Goal: Feedback & Contribution: Submit feedback/report problem

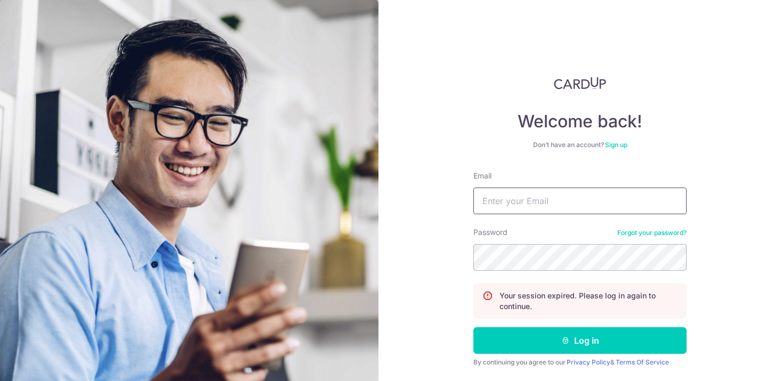
click at [593, 212] on input "Email" at bounding box center [580, 201] width 213 height 27
click at [553, 196] on input "Email" at bounding box center [580, 201] width 213 height 27
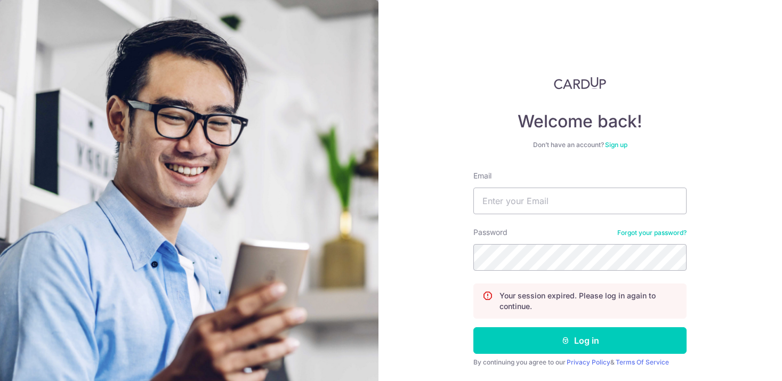
click at [544, 228] on div "Password Forgot your password?" at bounding box center [580, 249] width 213 height 44
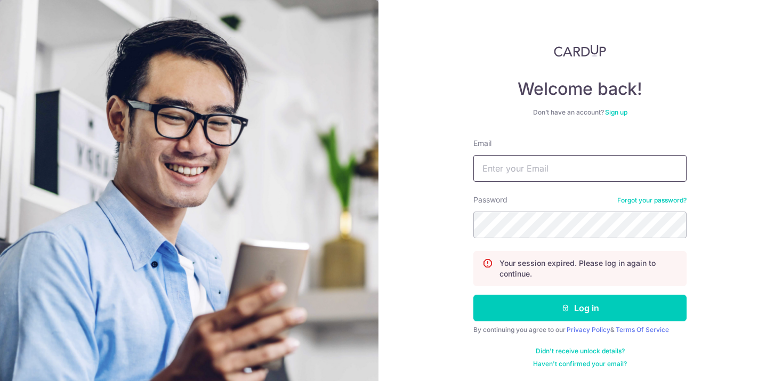
click at [514, 165] on input "Email" at bounding box center [580, 168] width 213 height 27
click at [599, 169] on input "Email" at bounding box center [580, 168] width 213 height 27
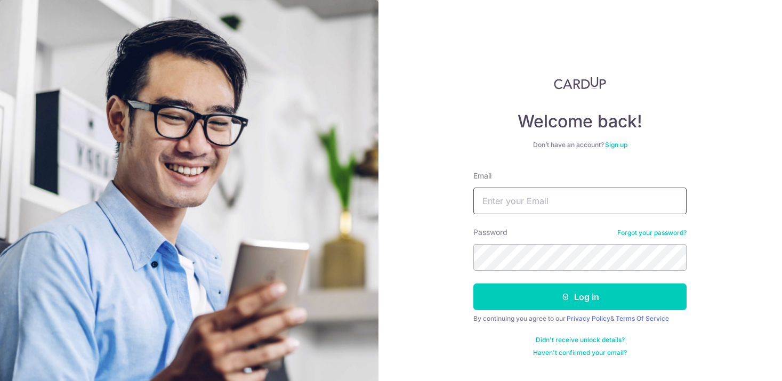
type input "Ngchinhanderek@gmail.com"
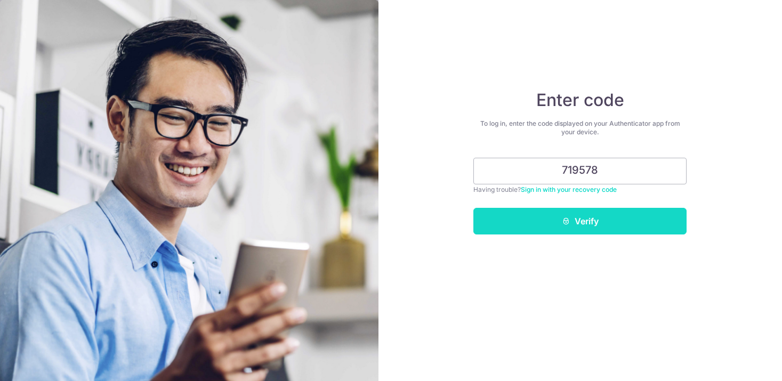
type input "719578"
click at [560, 221] on button "Verify" at bounding box center [580, 221] width 213 height 27
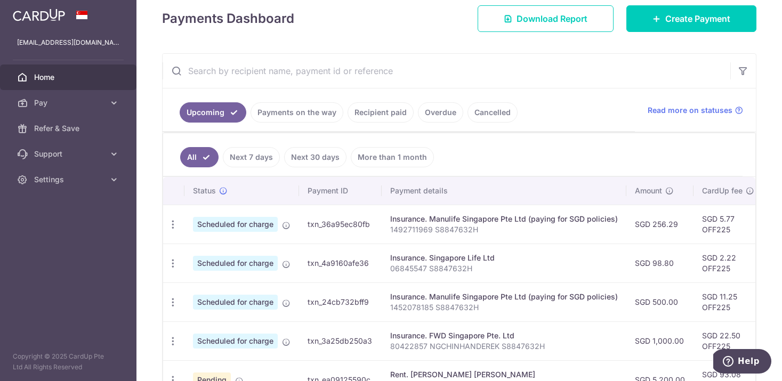
scroll to position [179, 0]
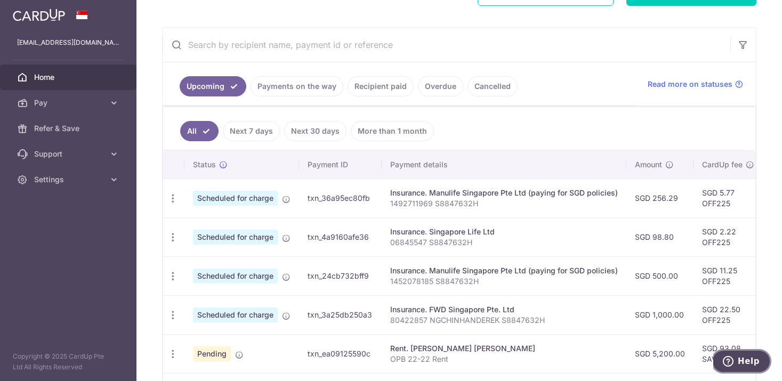
click at [749, 360] on span "Help" at bounding box center [749, 362] width 22 height 10
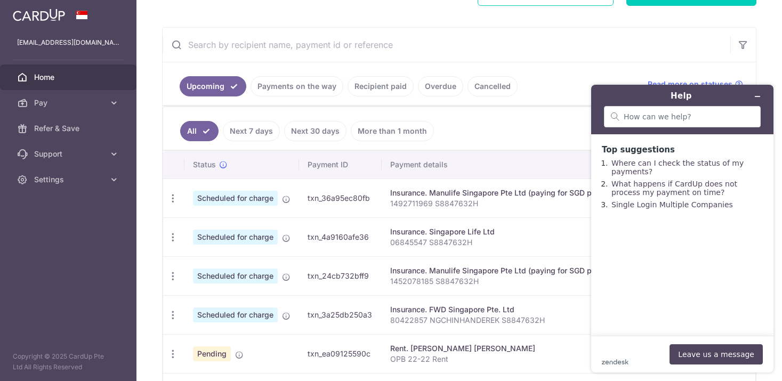
click at [330, 357] on td "txn_ea09125590c" at bounding box center [340, 353] width 83 height 39
copy tr "txn_ea09125590c"
click at [709, 355] on button "Leave us a message" at bounding box center [716, 355] width 93 height 20
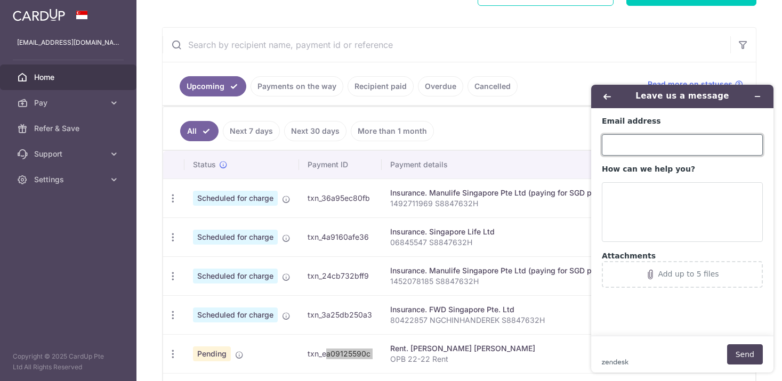
click at [658, 146] on input "Email address" at bounding box center [682, 144] width 161 height 21
type input "ngchinhanderek@gmail.com"
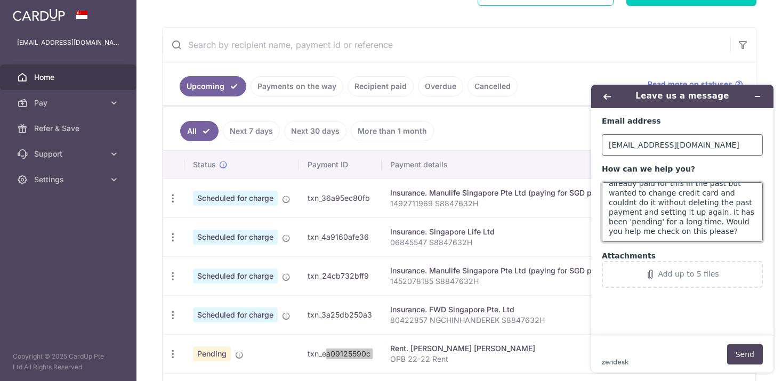
scroll to position [33, 0]
paste textarea "txn_ea09125590c"
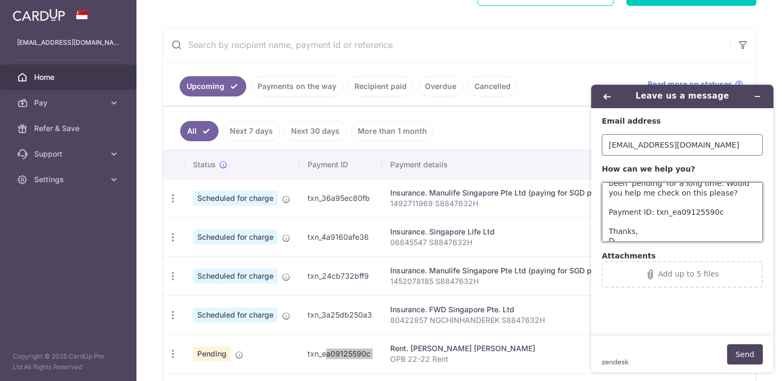
scroll to position [61, 0]
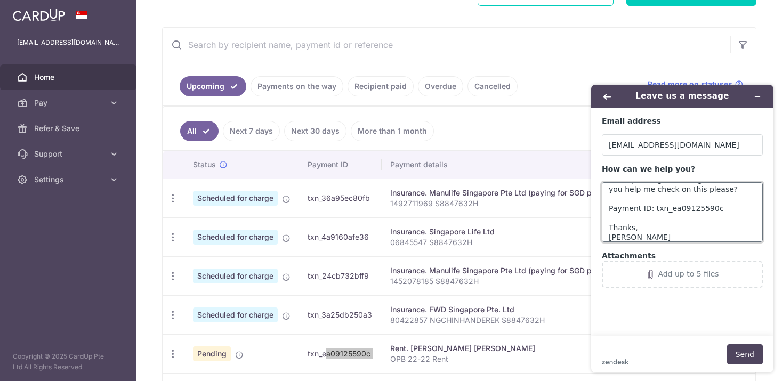
type textarea "My rent payment is still pending. I'd already paid for this in the past but wan…"
click at [737, 344] on footer "zendesk .cls-1{fill:#03363d;} Send" at bounding box center [683, 354] width 182 height 37
click at [741, 354] on button "Send" at bounding box center [746, 355] width 36 height 20
